Goal: Task Accomplishment & Management: Manage account settings

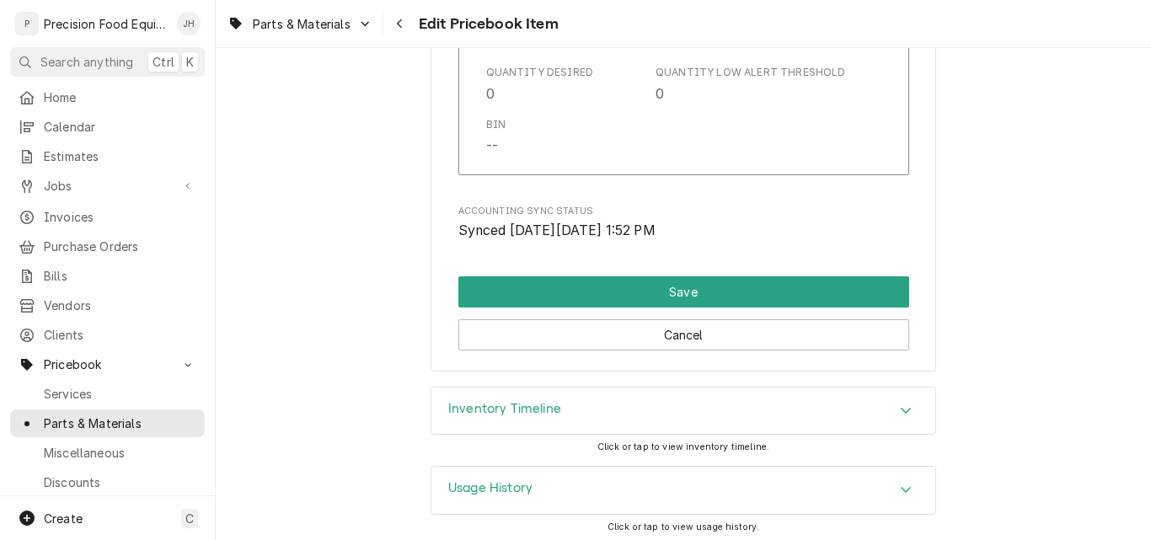
scroll to position [1839, 0]
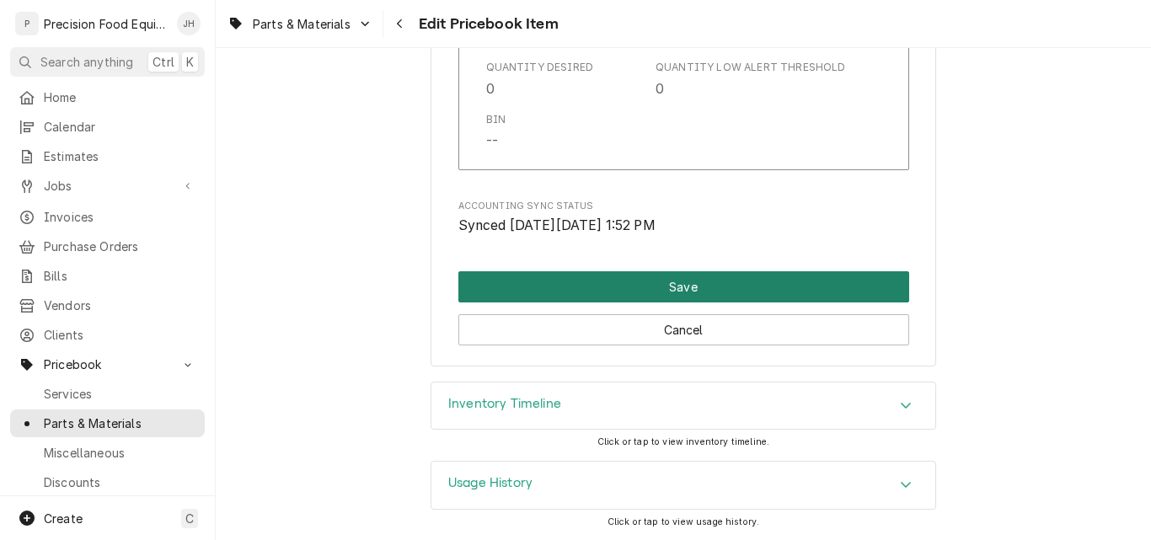
click at [673, 278] on button "Save" at bounding box center [683, 286] width 451 height 31
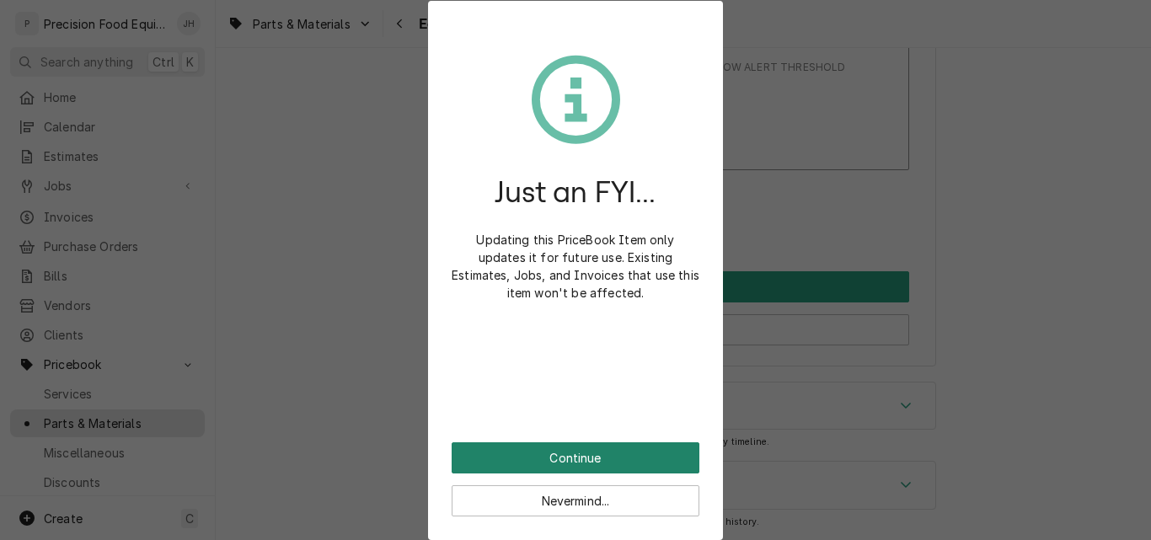
click at [578, 460] on button "Continue" at bounding box center [575, 457] width 248 height 31
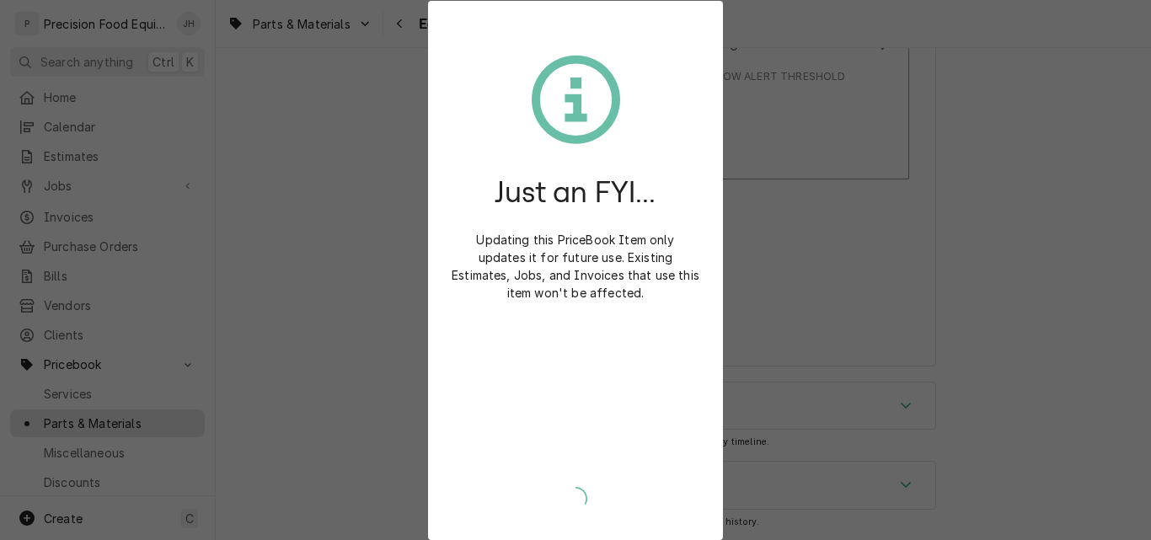
scroll to position [1830, 0]
type textarea "x"
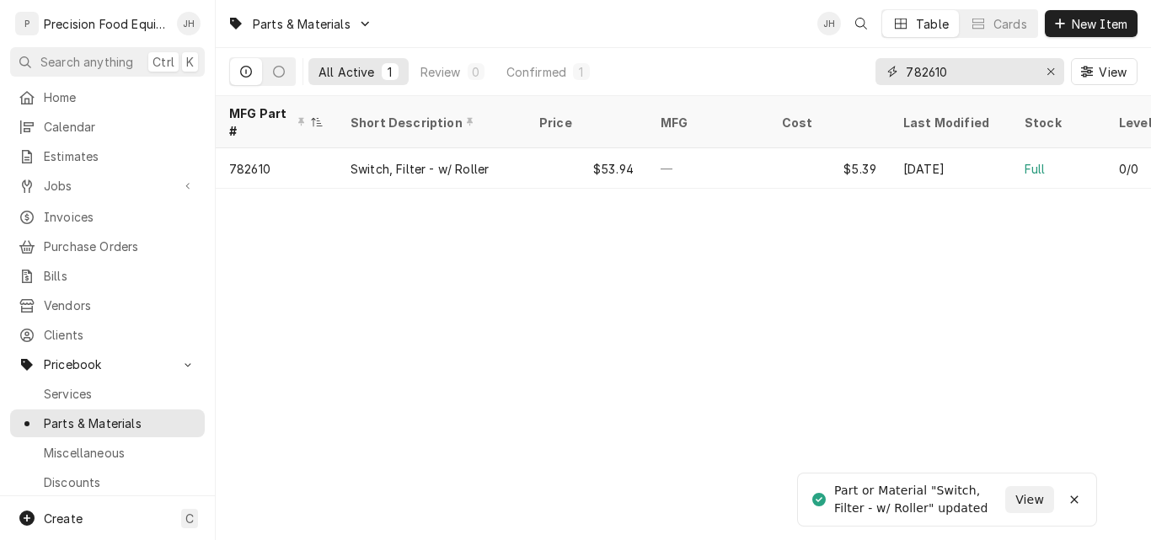
drag, startPoint x: 926, startPoint y: 72, endPoint x: 1031, endPoint y: 64, distance: 105.6
click at [1028, 66] on input "782610" at bounding box center [969, 71] width 126 height 27
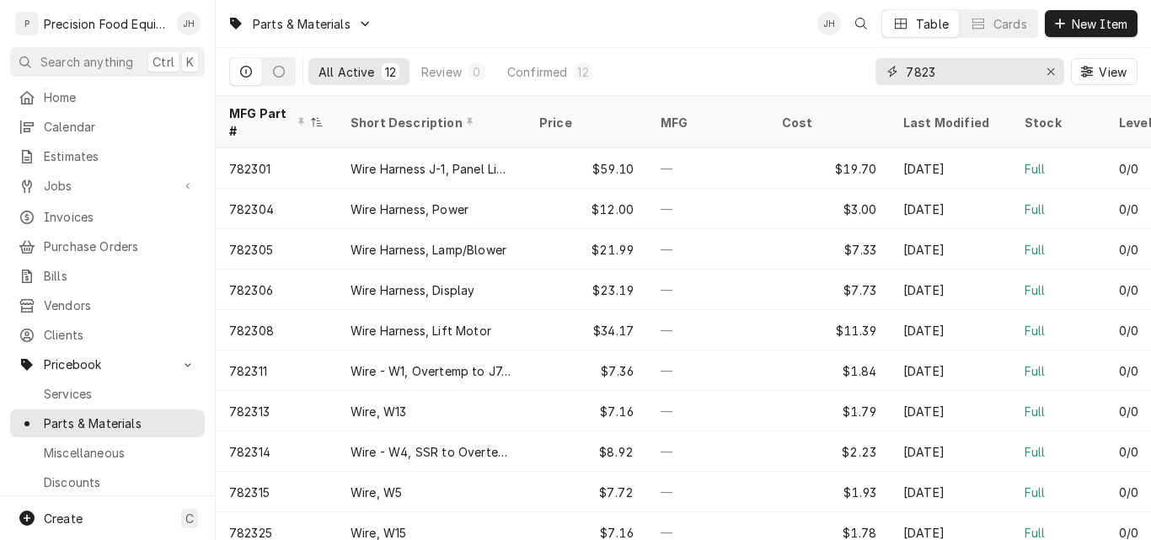
type input "7823"
click at [1095, 71] on span "View" at bounding box center [1112, 72] width 35 height 18
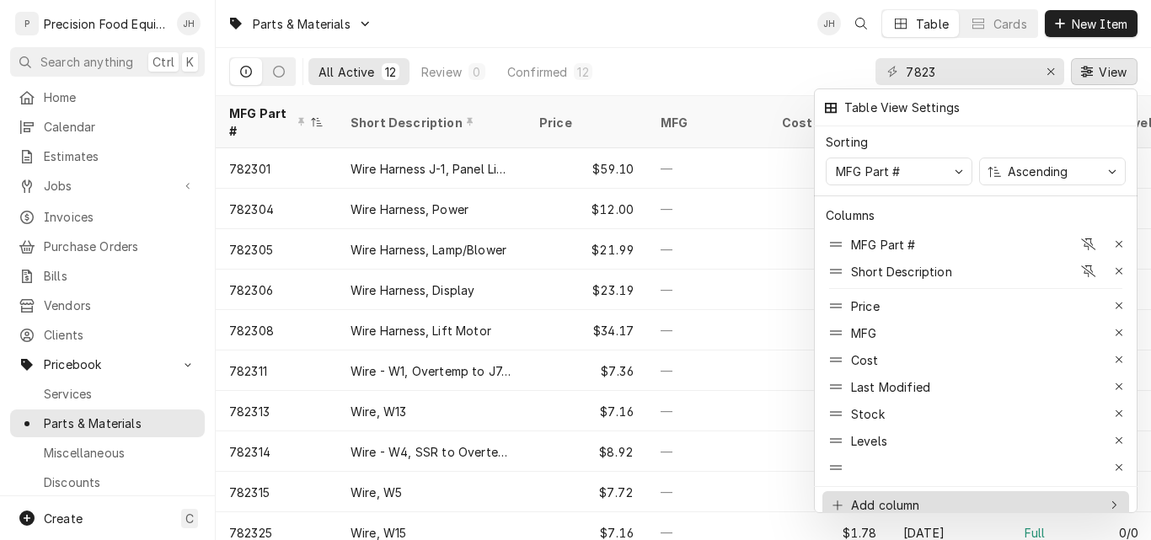
click at [868, 496] on div "Add column" at bounding box center [885, 505] width 69 height 18
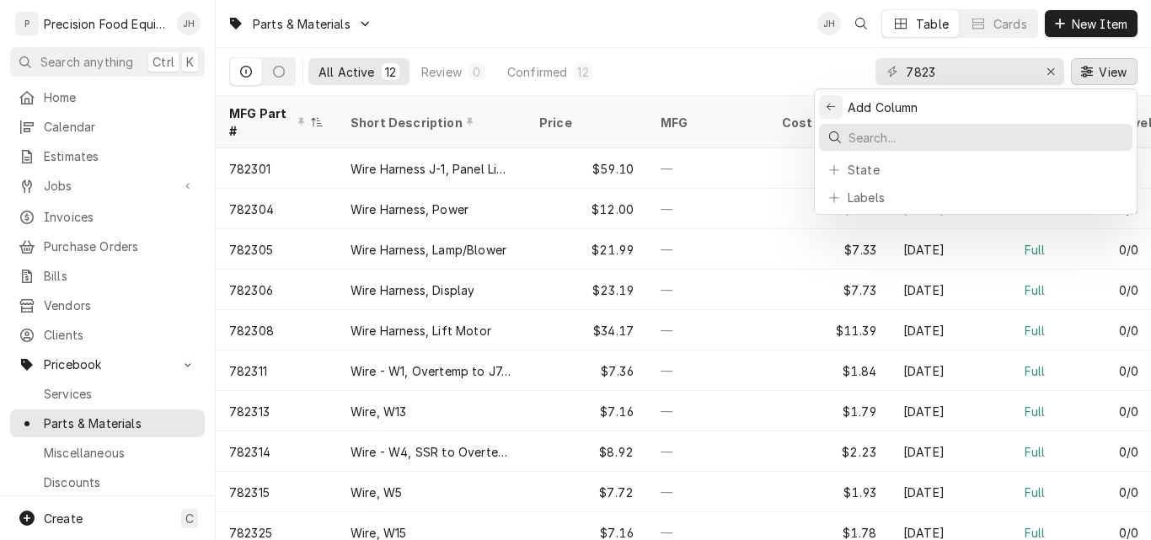
click at [828, 100] on div "Back to previous items" at bounding box center [830, 106] width 13 height 13
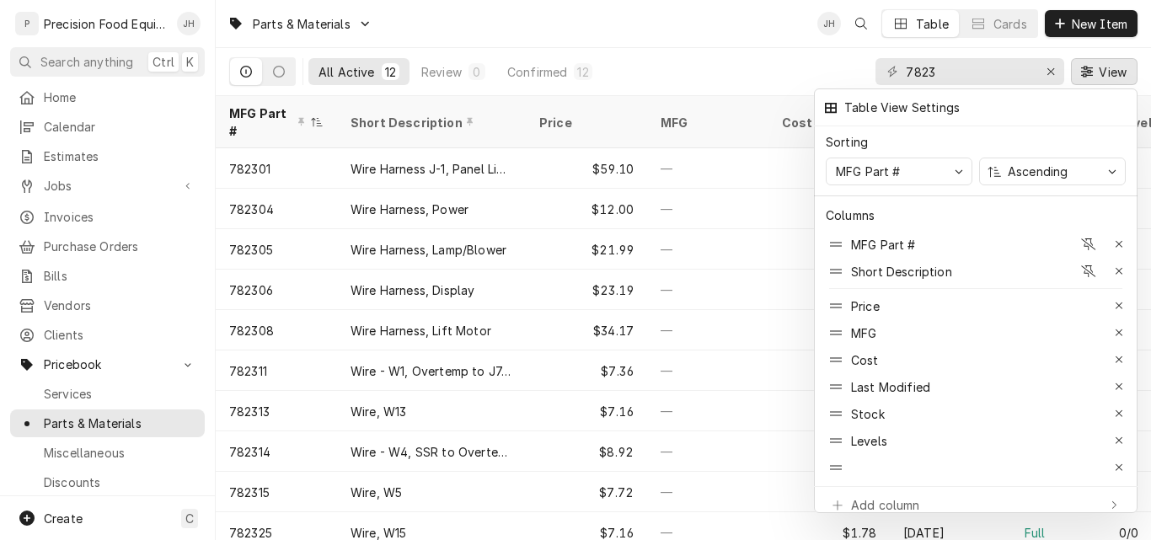
click at [629, 63] on div at bounding box center [575, 270] width 1151 height 540
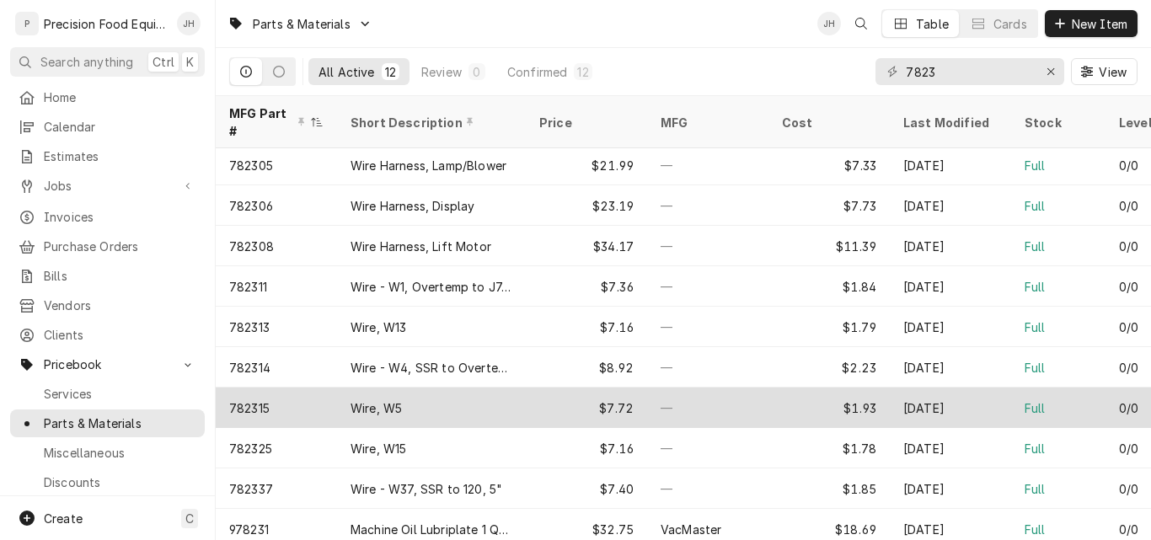
scroll to position [86, 0]
